Goal: Information Seeking & Learning: Compare options

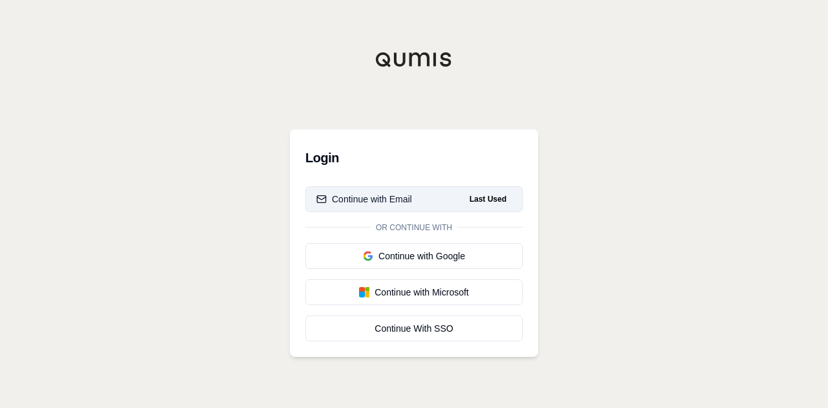
click at [378, 204] on div "Continue with Email" at bounding box center [364, 199] width 96 height 13
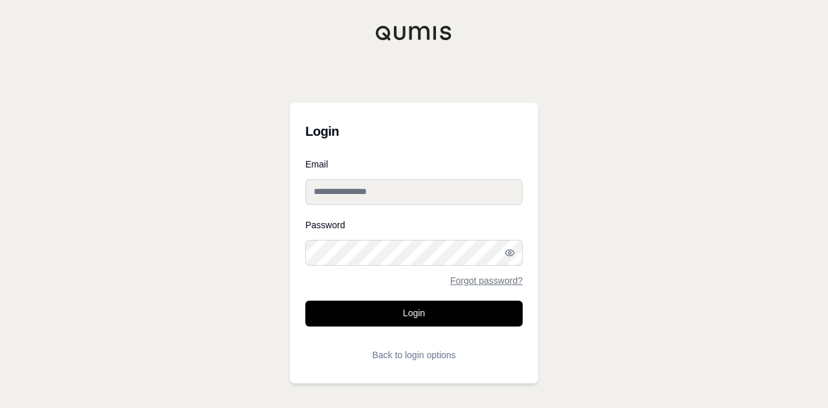
type input "**********"
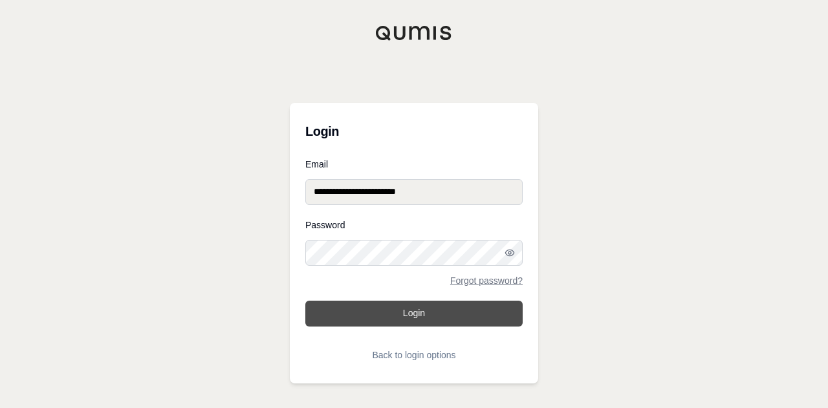
click at [393, 315] on button "Login" at bounding box center [413, 314] width 217 height 26
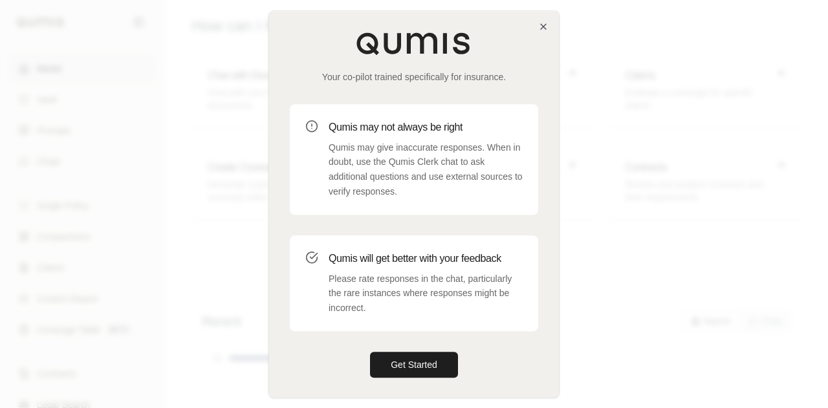
click at [538, 27] on div "Your co-pilot trained specifically for insurance. Qumis may not always be right…" at bounding box center [414, 205] width 290 height 388
click at [541, 25] on icon "button" at bounding box center [543, 26] width 10 height 10
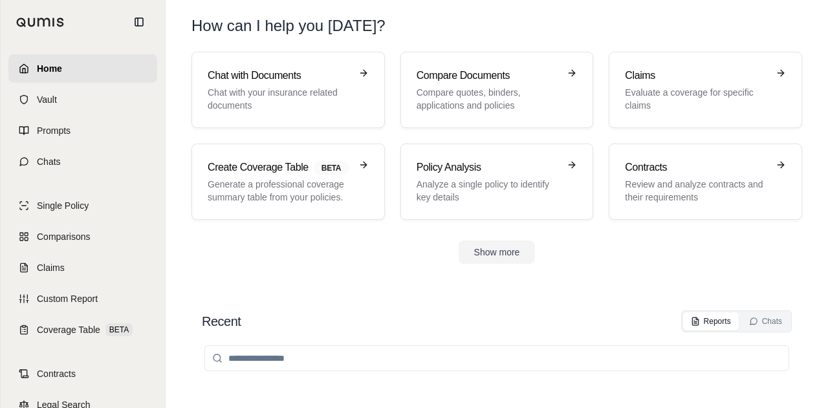
click at [71, 70] on link "Home" at bounding box center [82, 68] width 149 height 28
click at [135, 23] on icon at bounding box center [139, 22] width 8 height 8
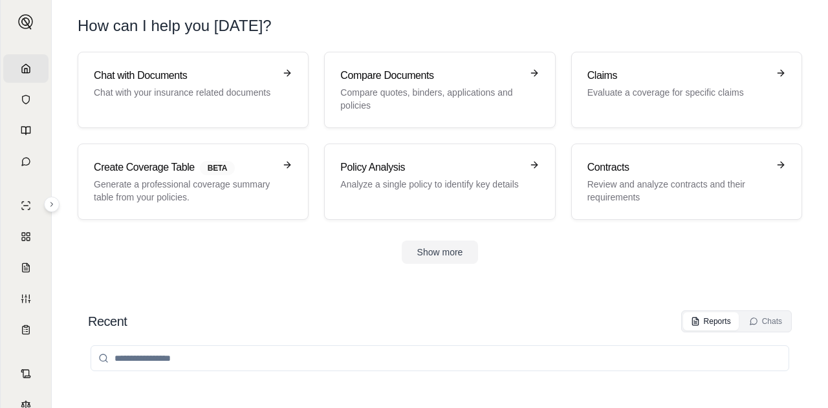
click at [19, 66] on link "Home" at bounding box center [25, 68] width 45 height 28
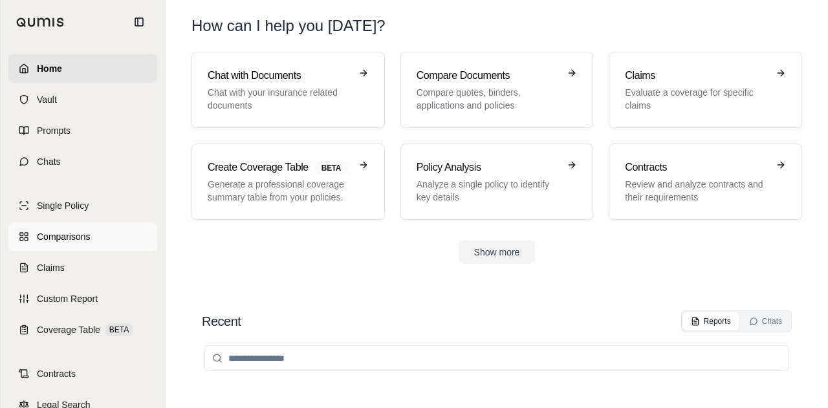
click at [76, 244] on link "Comparisons" at bounding box center [82, 237] width 149 height 28
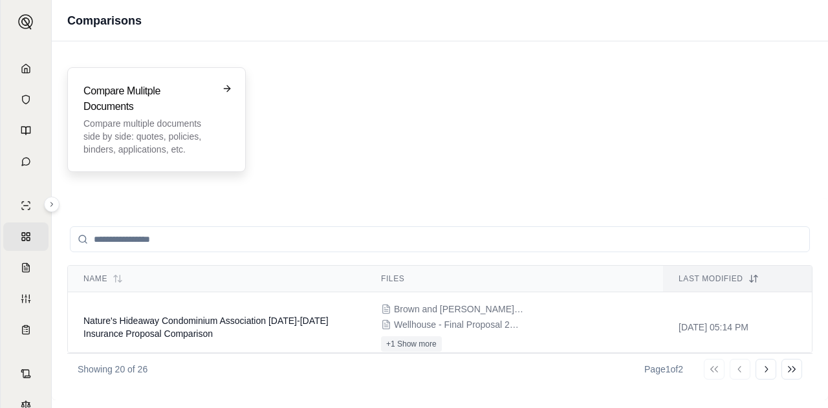
click at [169, 93] on h3 "Compare Mulitple Documents" at bounding box center [147, 98] width 128 height 31
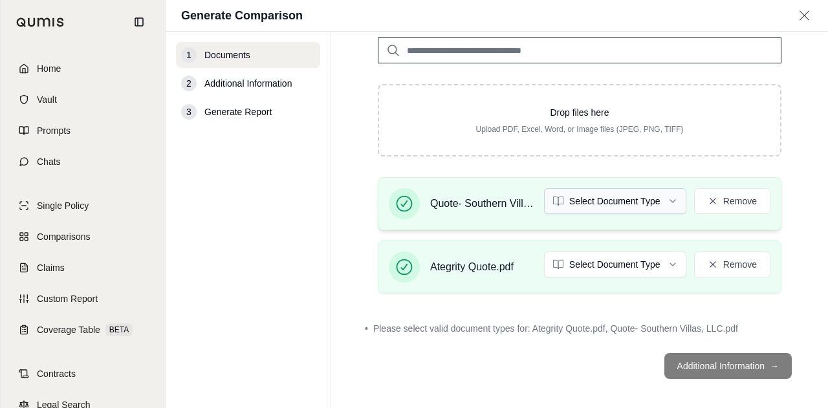
scroll to position [116, 0]
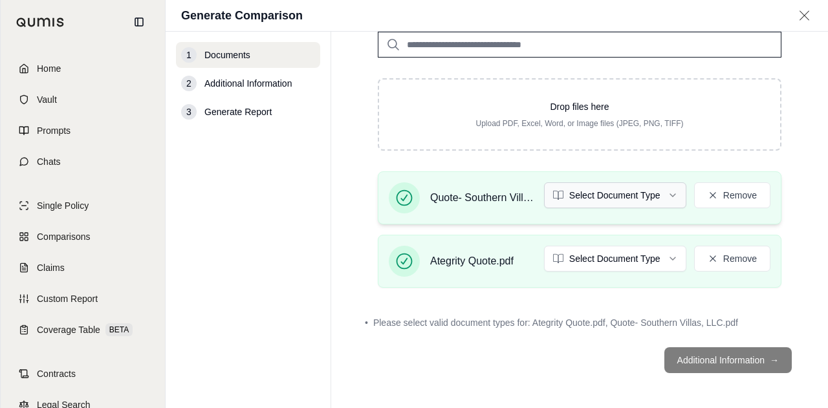
click at [617, 197] on html "Home Vault Prompts Chats Single Policy Comparisons Claims Custom Report Coverag…" at bounding box center [414, 204] width 828 height 408
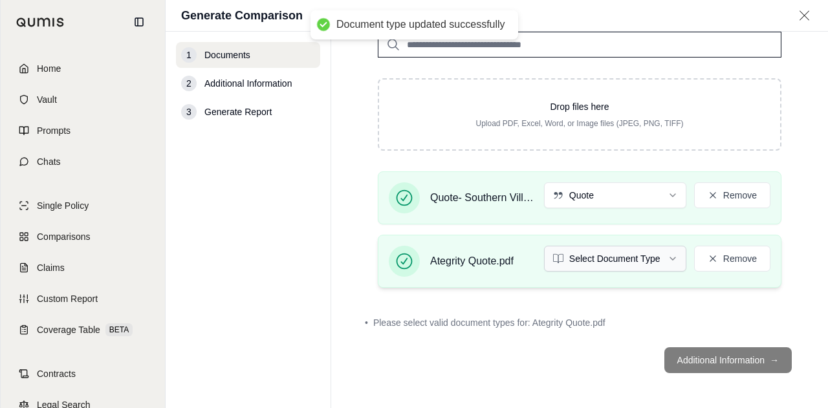
click at [585, 258] on html "Document type updated successfully Home Vault Prompts Chats Single Policy Compa…" at bounding box center [414, 204] width 828 height 408
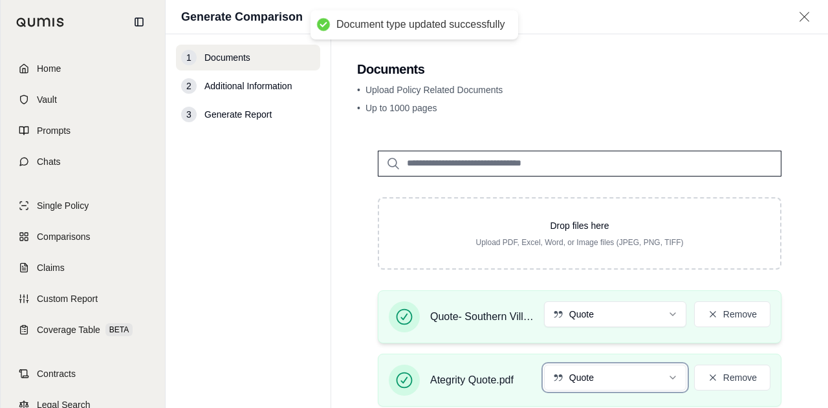
scroll to position [80, 0]
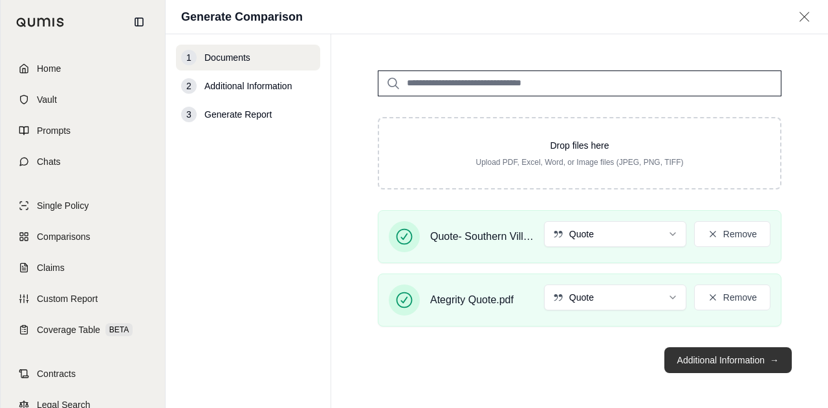
click at [727, 350] on button "Additional Information →" at bounding box center [728, 360] width 127 height 26
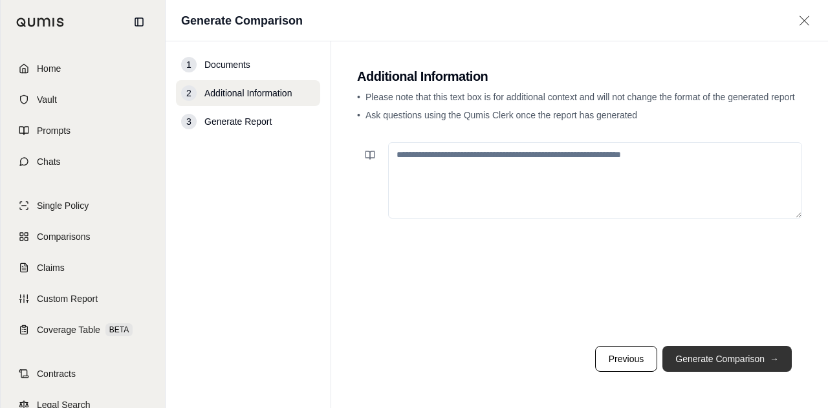
click at [722, 357] on button "Generate Comparison →" at bounding box center [727, 359] width 129 height 26
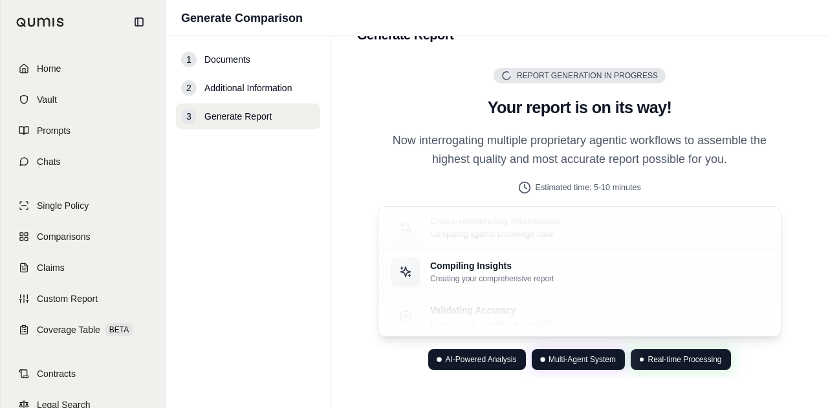
scroll to position [52, 0]
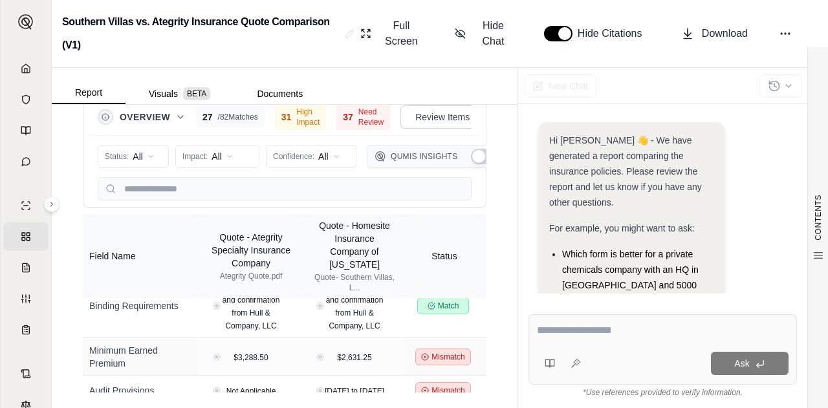
scroll to position [2741, 0]
